Goal: Task Accomplishment & Management: Complete application form

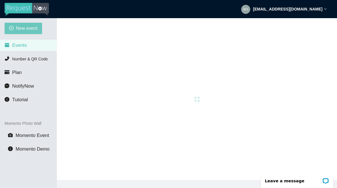
click at [24, 29] on span "New event" at bounding box center [27, 28] width 22 height 7
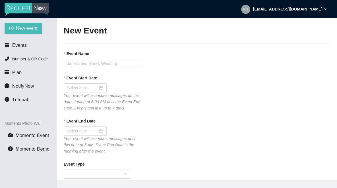
type textarea "If you liked our DJ leave a tip @ [URL][DOMAIN_NAME] & Thank you for Singing Ka…"
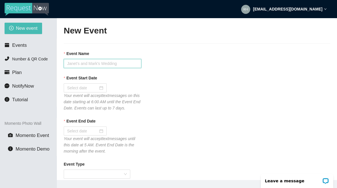
click at [79, 65] on input "Event Name" at bounding box center [103, 63] width 78 height 9
type input "Tavern 14 [DATE] Karaoke"
click at [75, 88] on input "Event Start Date" at bounding box center [82, 88] width 31 height 6
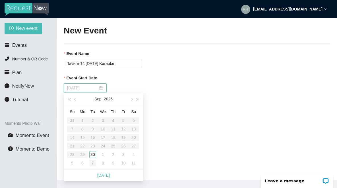
type input "[DATE]"
click at [93, 156] on div "30" at bounding box center [92, 154] width 7 height 7
type input "[DATE]"
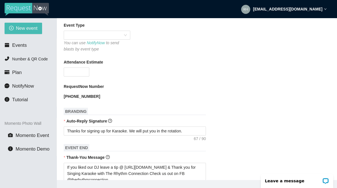
scroll to position [140, 0]
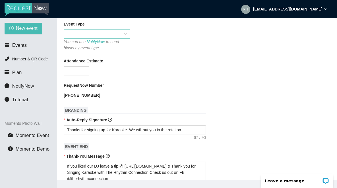
click at [73, 38] on span at bounding box center [97, 34] width 60 height 9
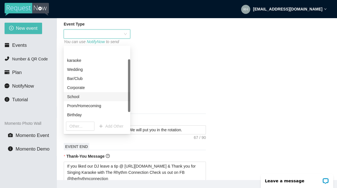
scroll to position [27, 0]
click at [75, 97] on div "Karaoke" at bounding box center [97, 97] width 60 height 6
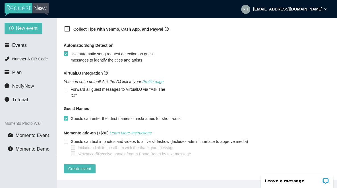
scroll to position [389, 0]
click at [67, 30] on icon "plus-square" at bounding box center [67, 29] width 3 height 3
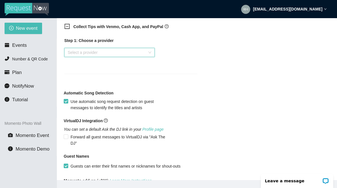
click at [83, 57] on input "search" at bounding box center [108, 52] width 80 height 9
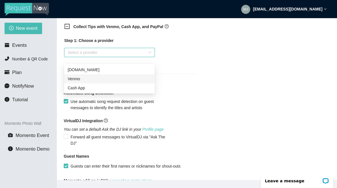
click at [76, 82] on div "Venmo" at bounding box center [110, 79] width 84 height 6
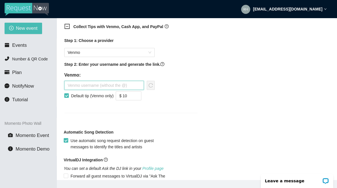
click at [77, 90] on input "text" at bounding box center [104, 85] width 80 height 9
type input "therhythmconnection"
click at [139, 99] on icon "down" at bounding box center [138, 98] width 2 height 2
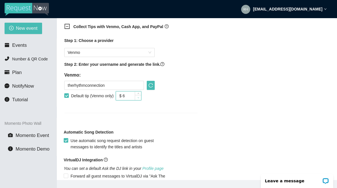
click at [139, 99] on icon "down" at bounding box center [138, 98] width 2 height 2
type input "$ 5"
click at [139, 99] on icon "down" at bounding box center [138, 98] width 2 height 2
click at [152, 88] on icon "reload" at bounding box center [150, 85] width 5 height 5
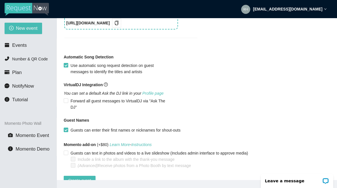
scroll to position [481, 0]
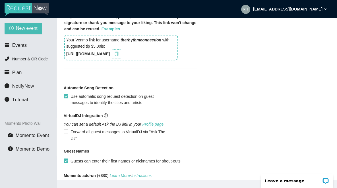
click at [119, 56] on icon "copy" at bounding box center [116, 54] width 5 height 5
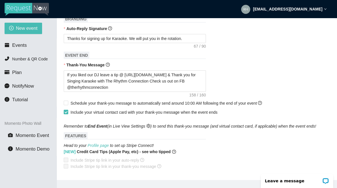
scroll to position [232, 0]
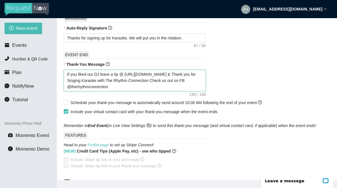
drag, startPoint x: 172, startPoint y: 81, endPoint x: 125, endPoint y: 81, distance: 46.6
click at [125, 81] on textarea "If you liked our DJ leave a tip @ [URL][DOMAIN_NAME] & Thank you for Singing Ka…" at bounding box center [135, 81] width 142 height 22
paste textarea "XtA5u"
type textarea "If you liked our DJ leave a tip @ [URL][DOMAIN_NAME] & Thank you for Singing Ka…"
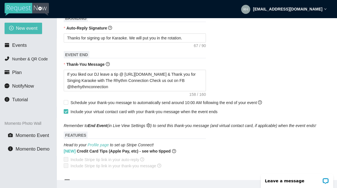
click at [266, 43] on div "Thanks for signing up for Karaoke. We will put you in the rotation." at bounding box center [197, 38] width 266 height 9
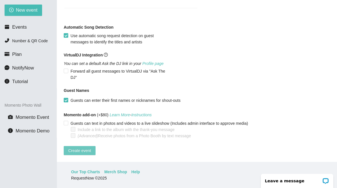
scroll to position [18, 0]
click at [76, 148] on span "Create event" at bounding box center [79, 151] width 23 height 6
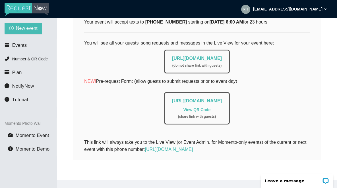
scroll to position [0, 0]
click at [19, 44] on span "Events" at bounding box center [19, 45] width 14 height 5
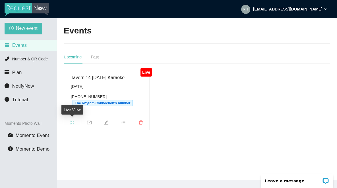
click at [72, 123] on icon "fullscreen" at bounding box center [72, 123] width 5 height 5
